Goal: Find specific page/section: Find specific page/section

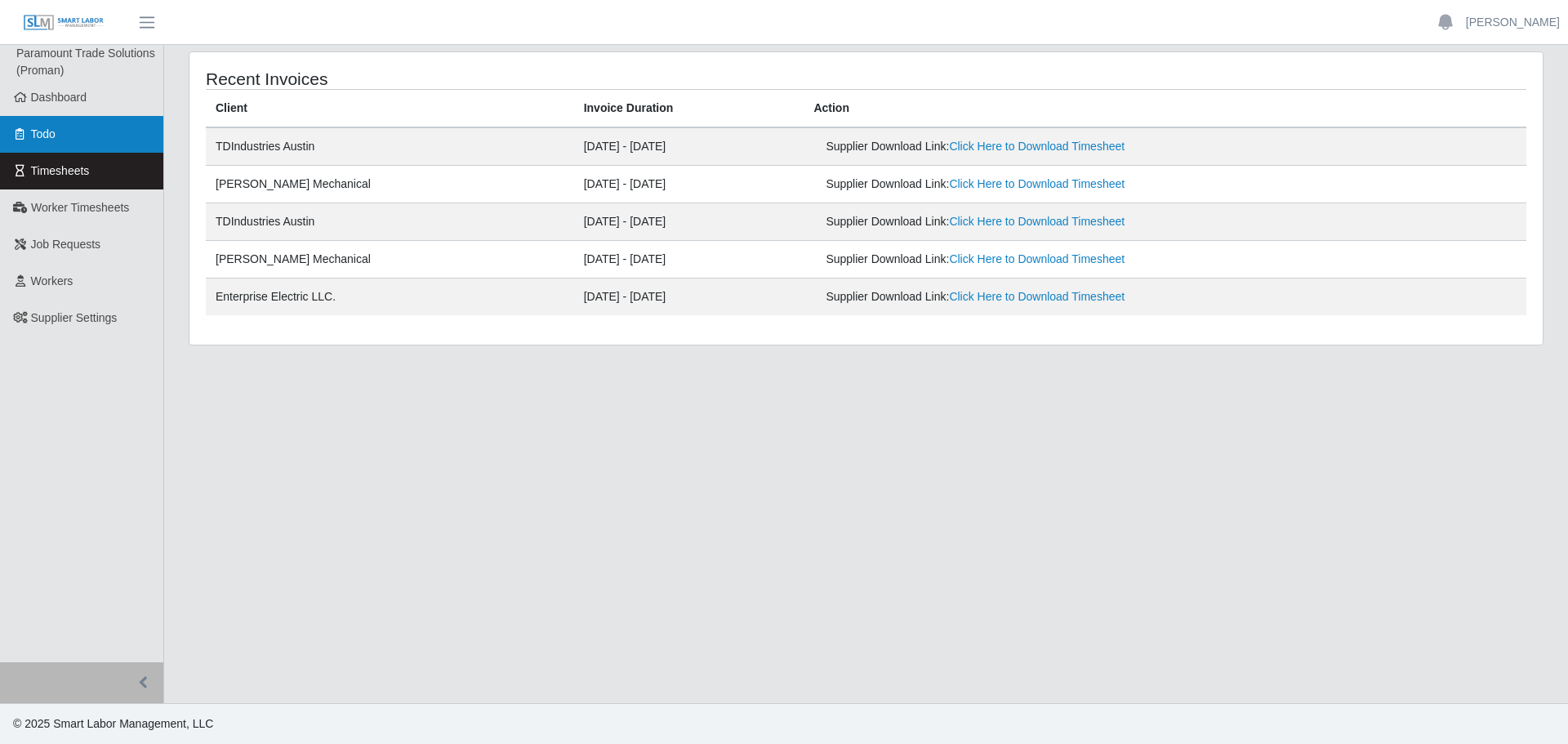
click at [71, 141] on link "Todo" at bounding box center [81, 134] width 163 height 37
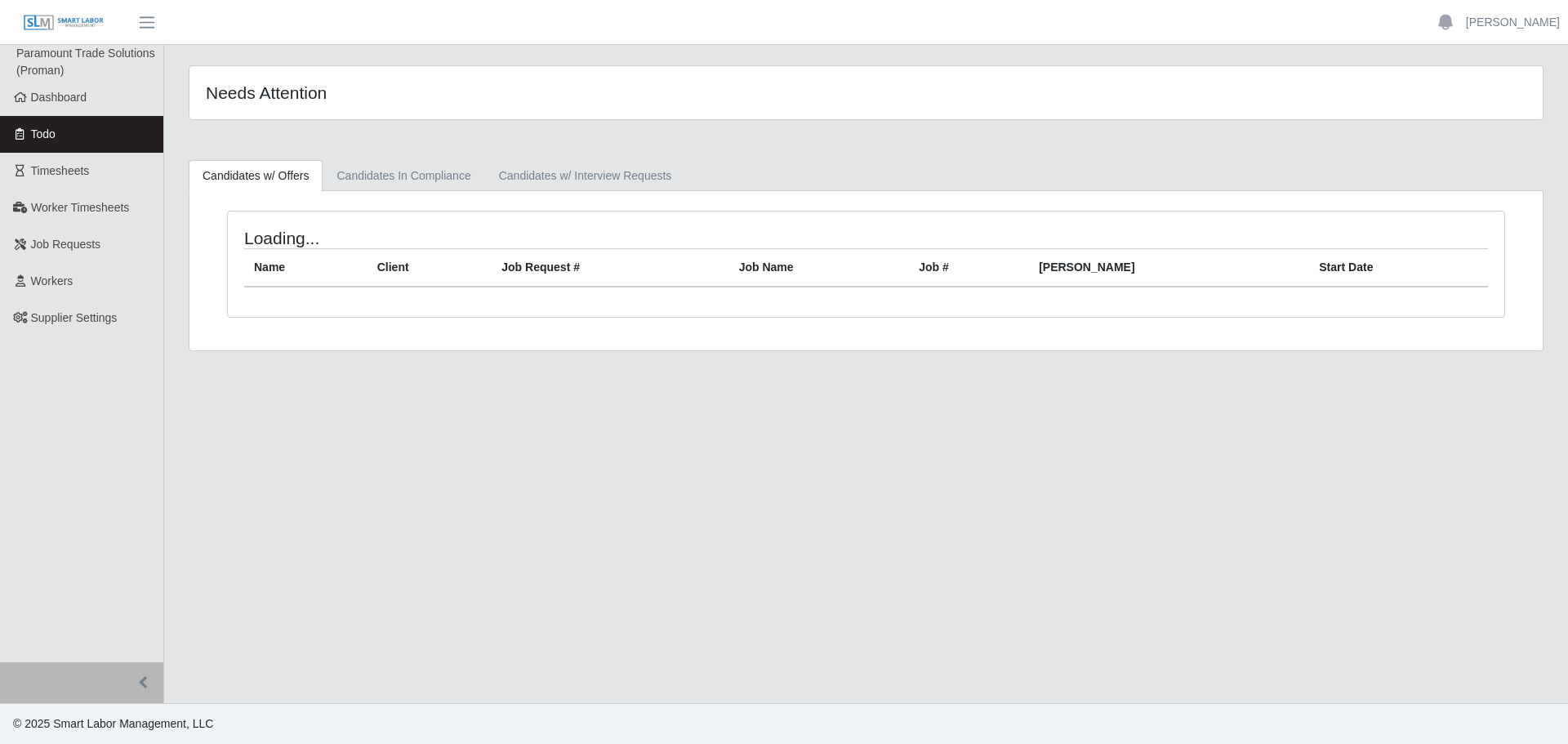
click at [72, 146] on link "Todo" at bounding box center [81, 134] width 163 height 37
click at [70, 159] on link "Timesheets" at bounding box center [81, 171] width 163 height 37
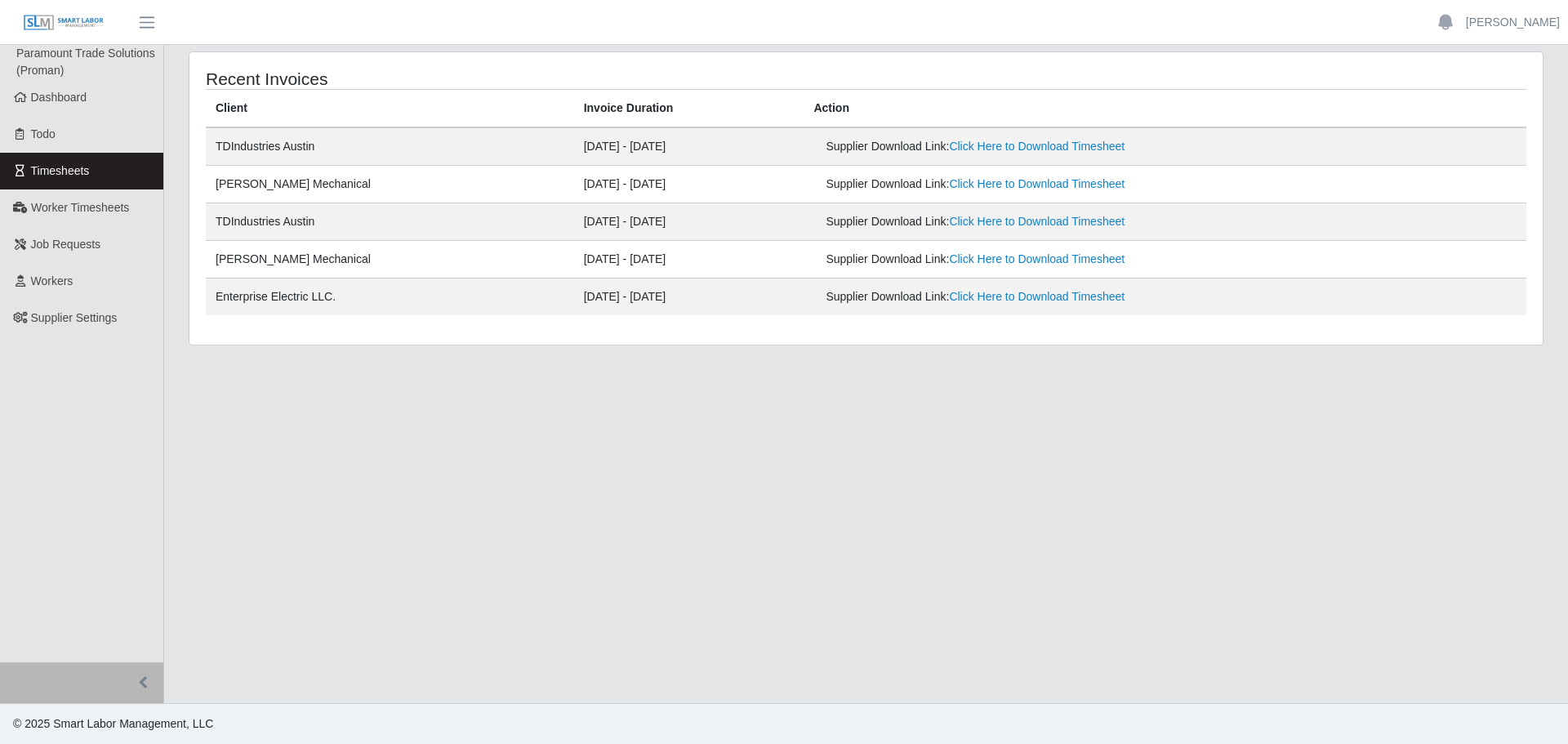
click at [63, 181] on link "Timesheets" at bounding box center [81, 171] width 163 height 37
